Goal: Task Accomplishment & Management: Manage account settings

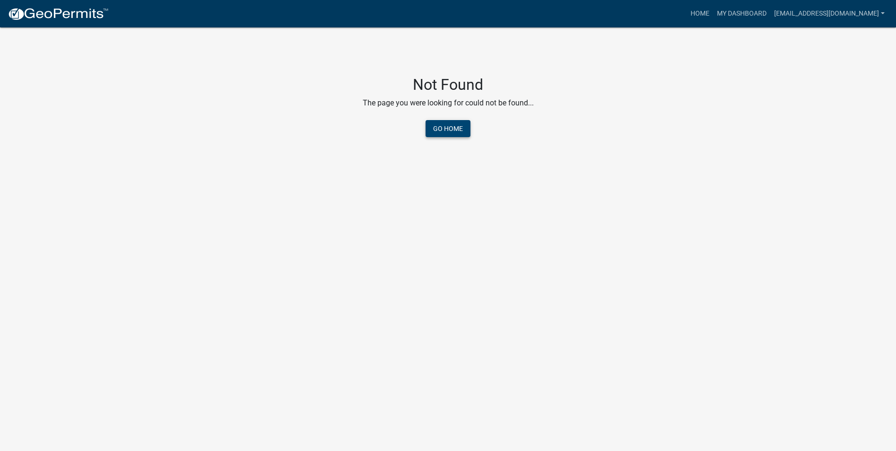
click at [450, 130] on link "Go Home" at bounding box center [448, 128] width 45 height 17
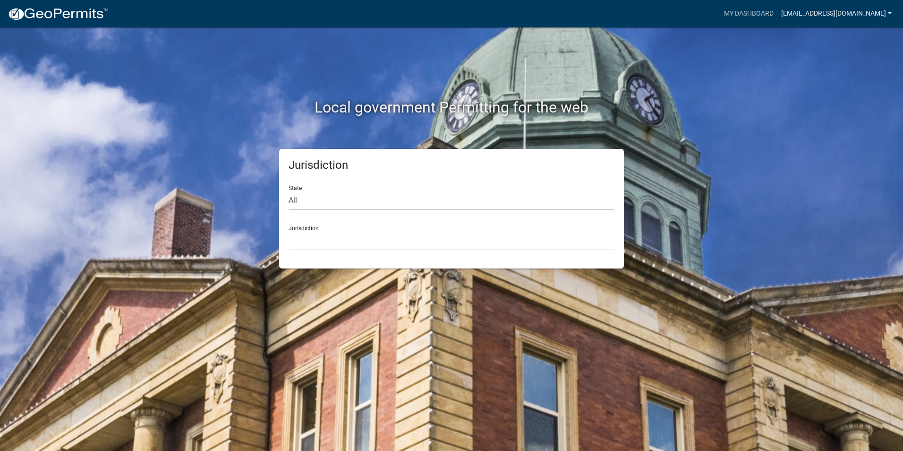
click at [818, 10] on link "[EMAIL_ADDRESS][DOMAIN_NAME]" at bounding box center [837, 14] width 118 height 18
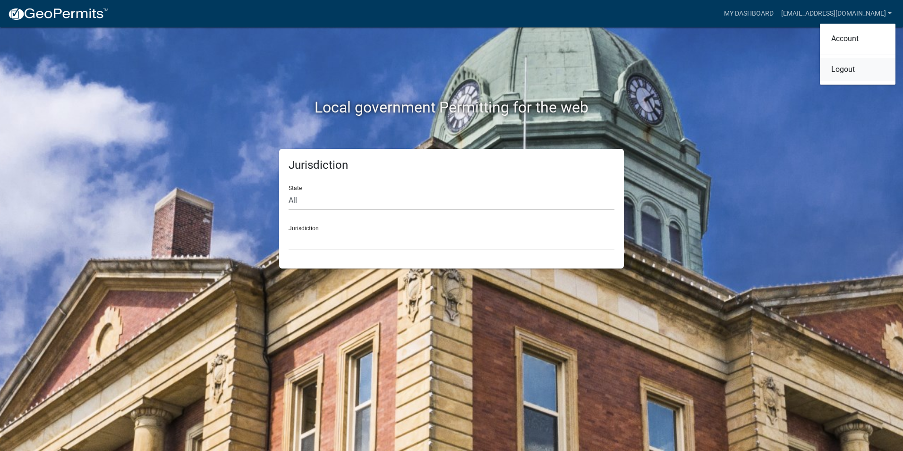
click at [846, 73] on link "Logout" at bounding box center [858, 69] width 76 height 23
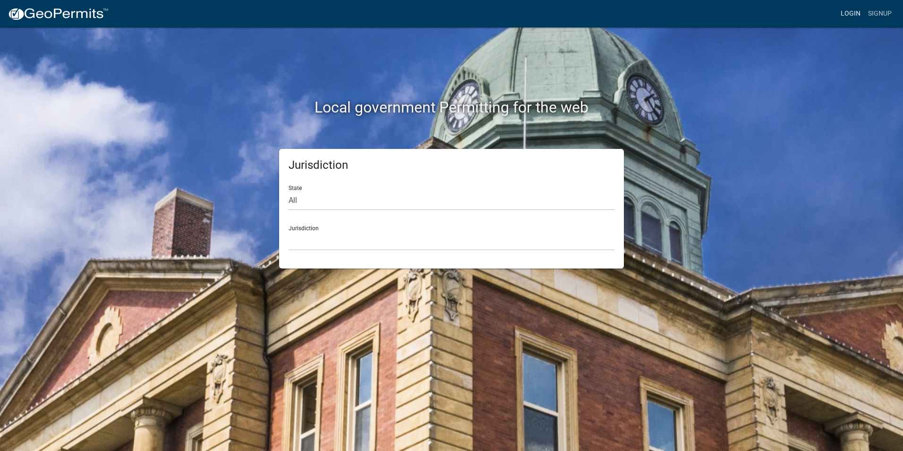
click at [848, 14] on link "Login" at bounding box center [850, 14] width 27 height 18
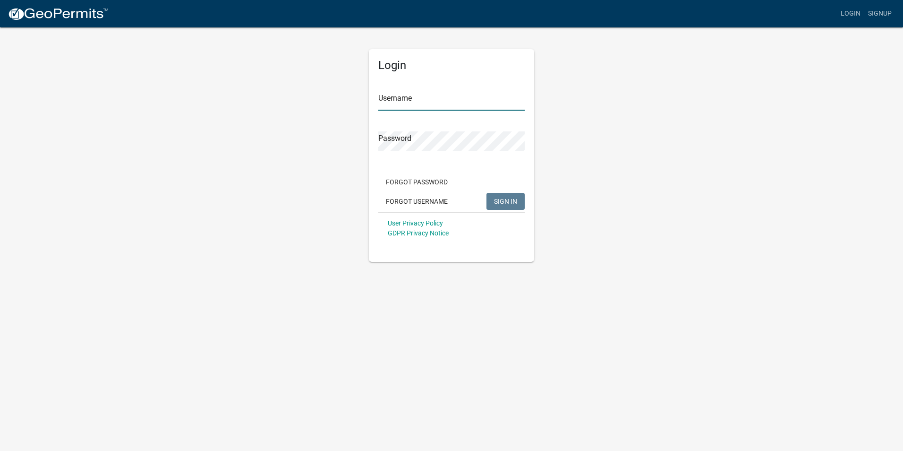
type input "[EMAIL_ADDRESS][DOMAIN_NAME]"
click at [501, 203] on span "SIGN IN" at bounding box center [505, 201] width 23 height 8
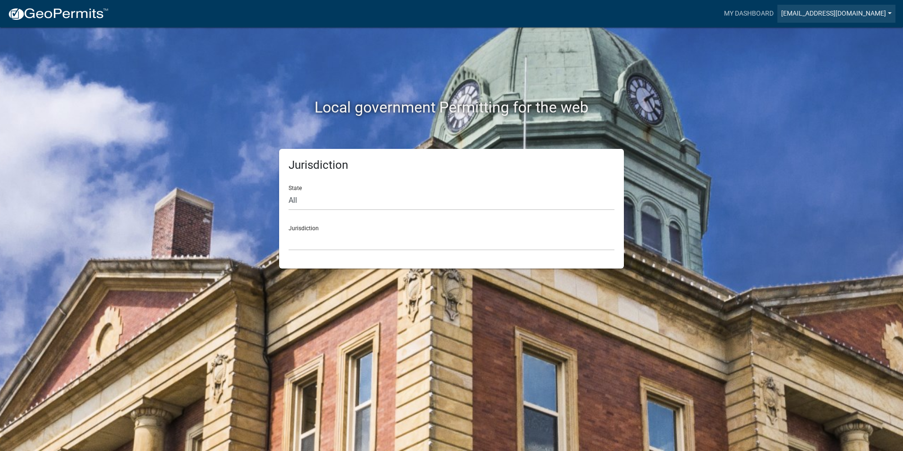
click at [864, 14] on link "[EMAIL_ADDRESS][DOMAIN_NAME]" at bounding box center [837, 14] width 118 height 18
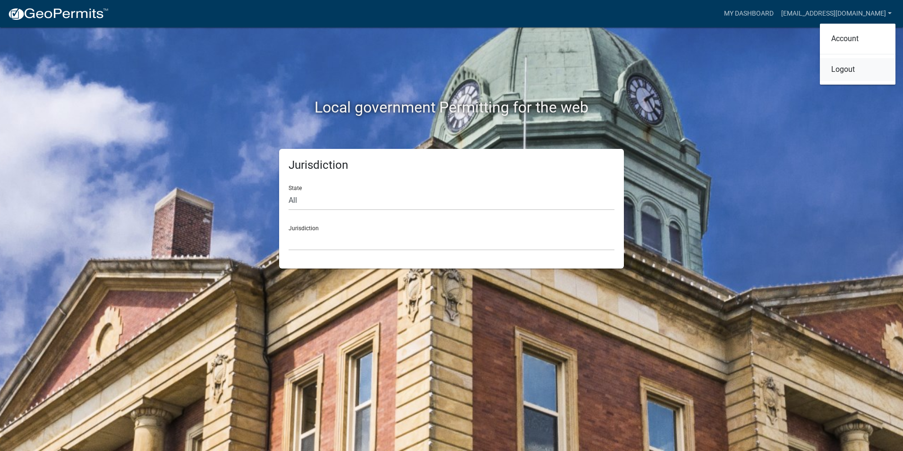
click at [845, 76] on link "Logout" at bounding box center [858, 69] width 76 height 23
